Goal: Task Accomplishment & Management: Use online tool/utility

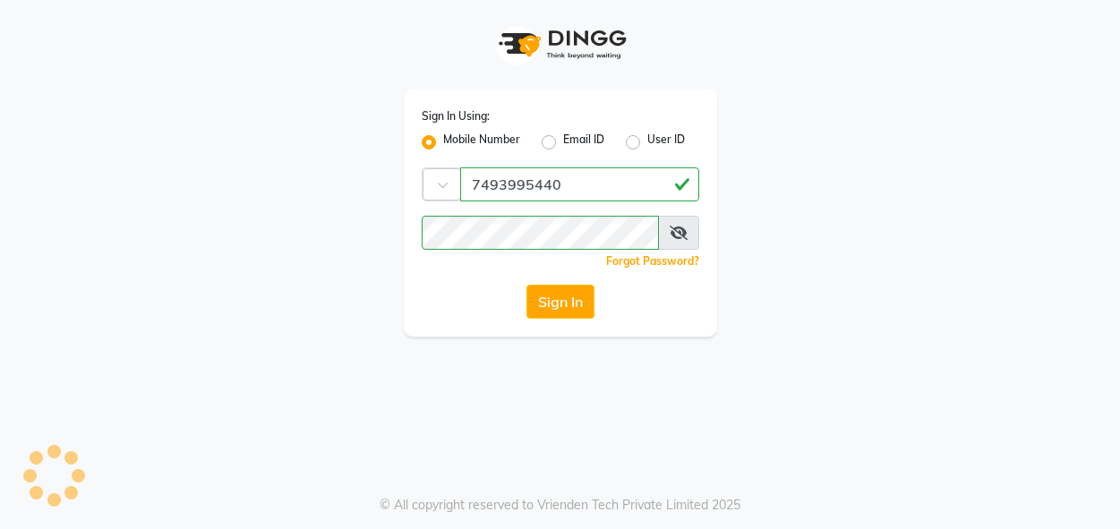
click at [551, 301] on button "Sign In" at bounding box center [560, 302] width 68 height 34
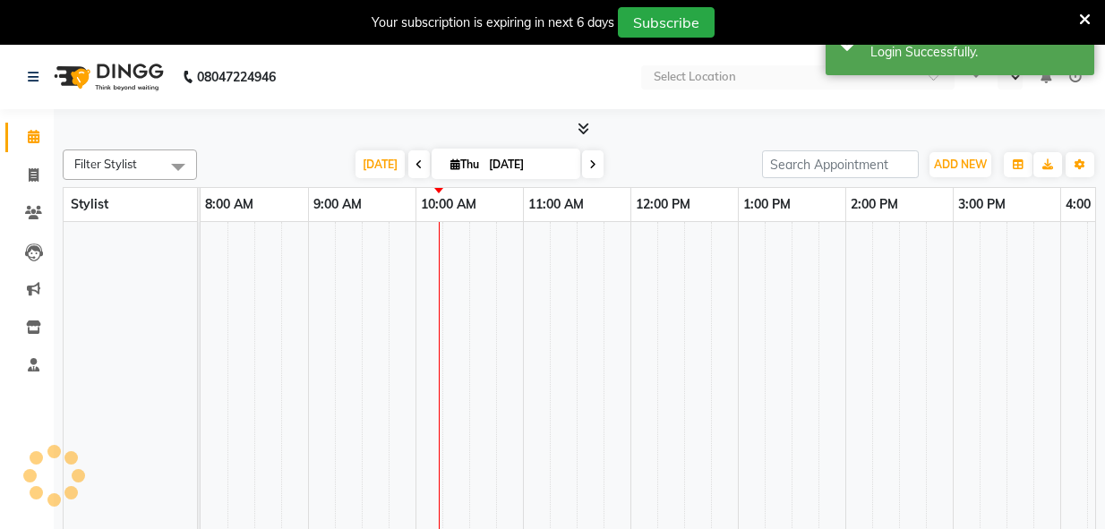
click at [1081, 16] on icon at bounding box center [1085, 20] width 12 height 16
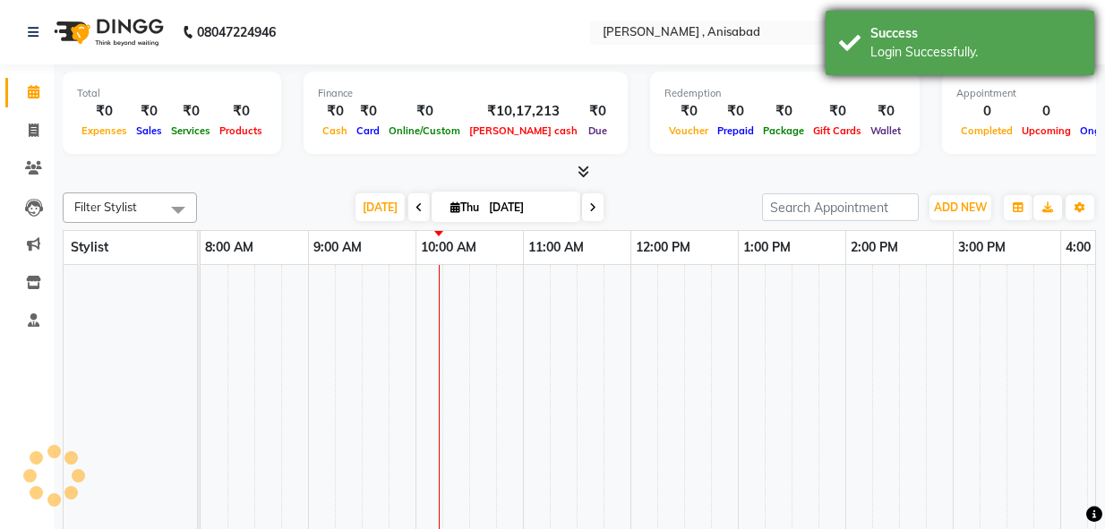
select select "en"
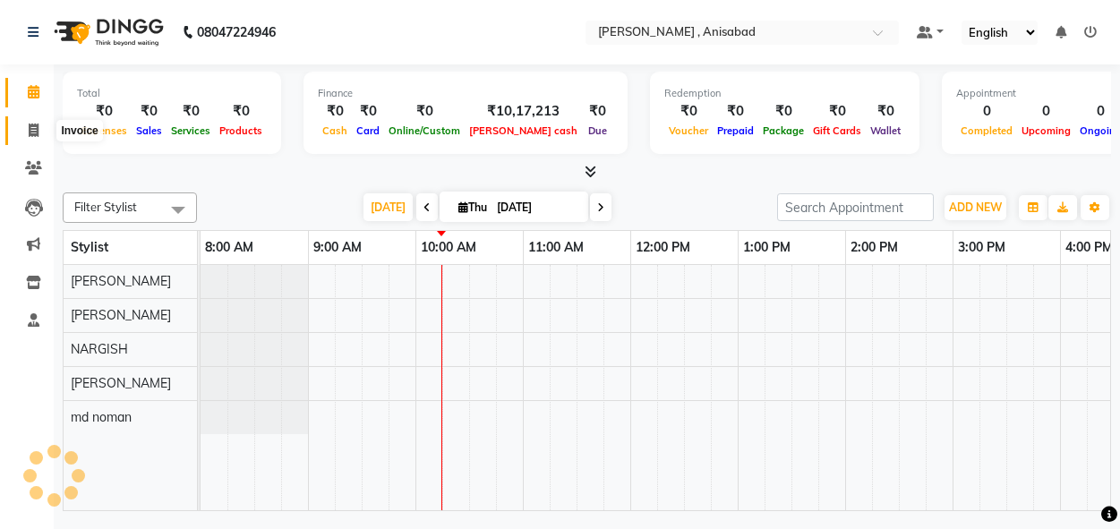
click at [37, 124] on icon at bounding box center [34, 130] width 10 height 13
select select "service"
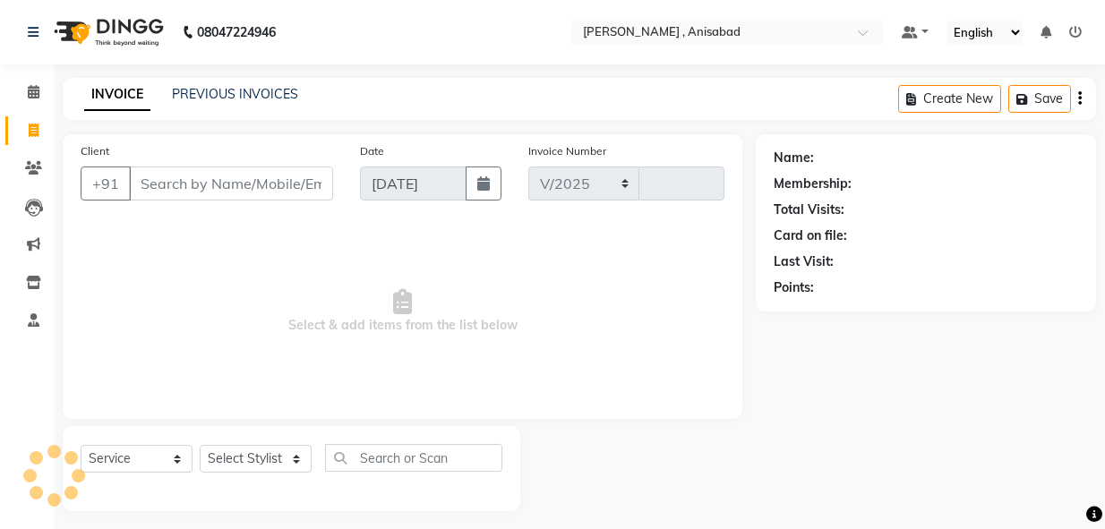
select select "6967"
type input "1571"
